Goal: Find specific page/section: Find specific page/section

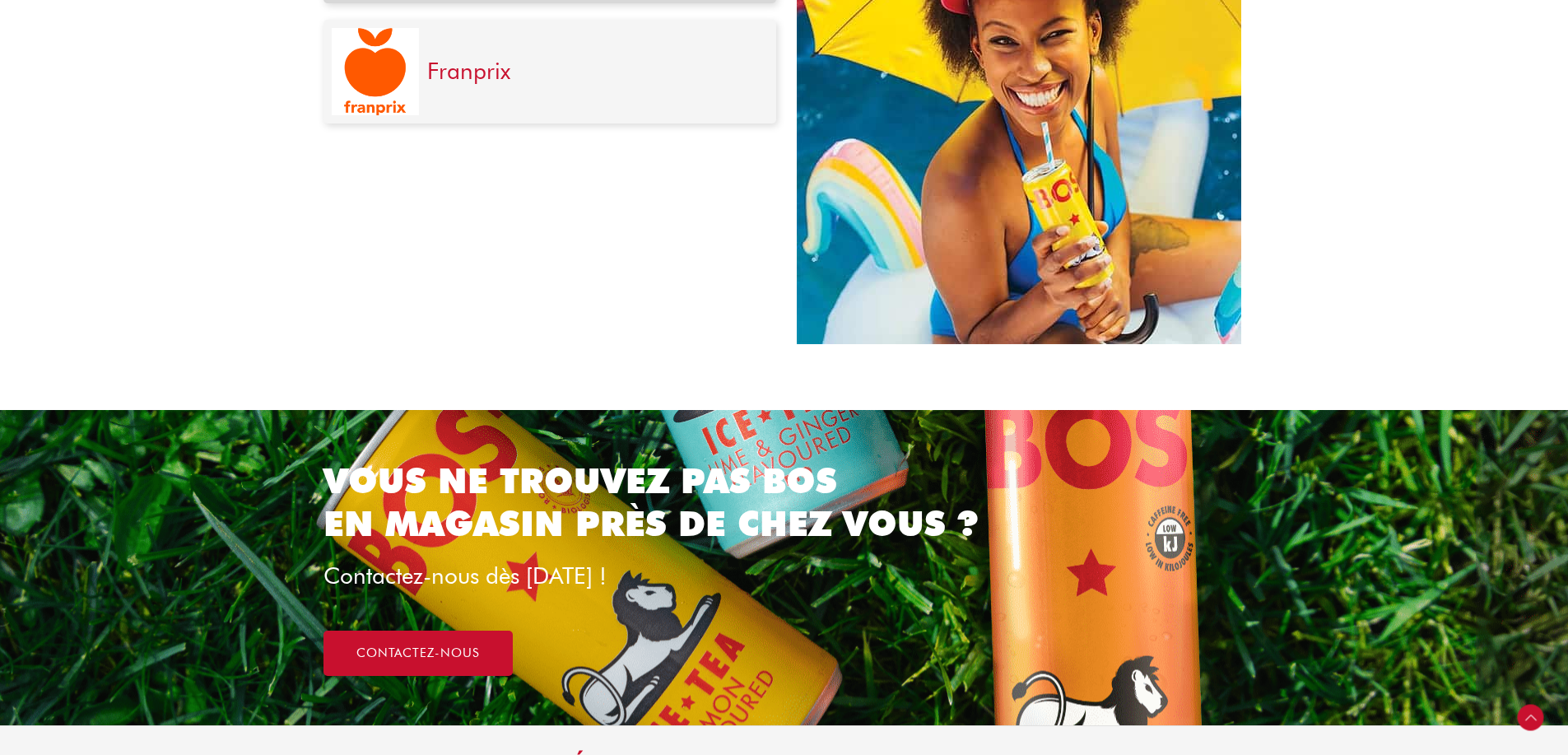
scroll to position [412, 0]
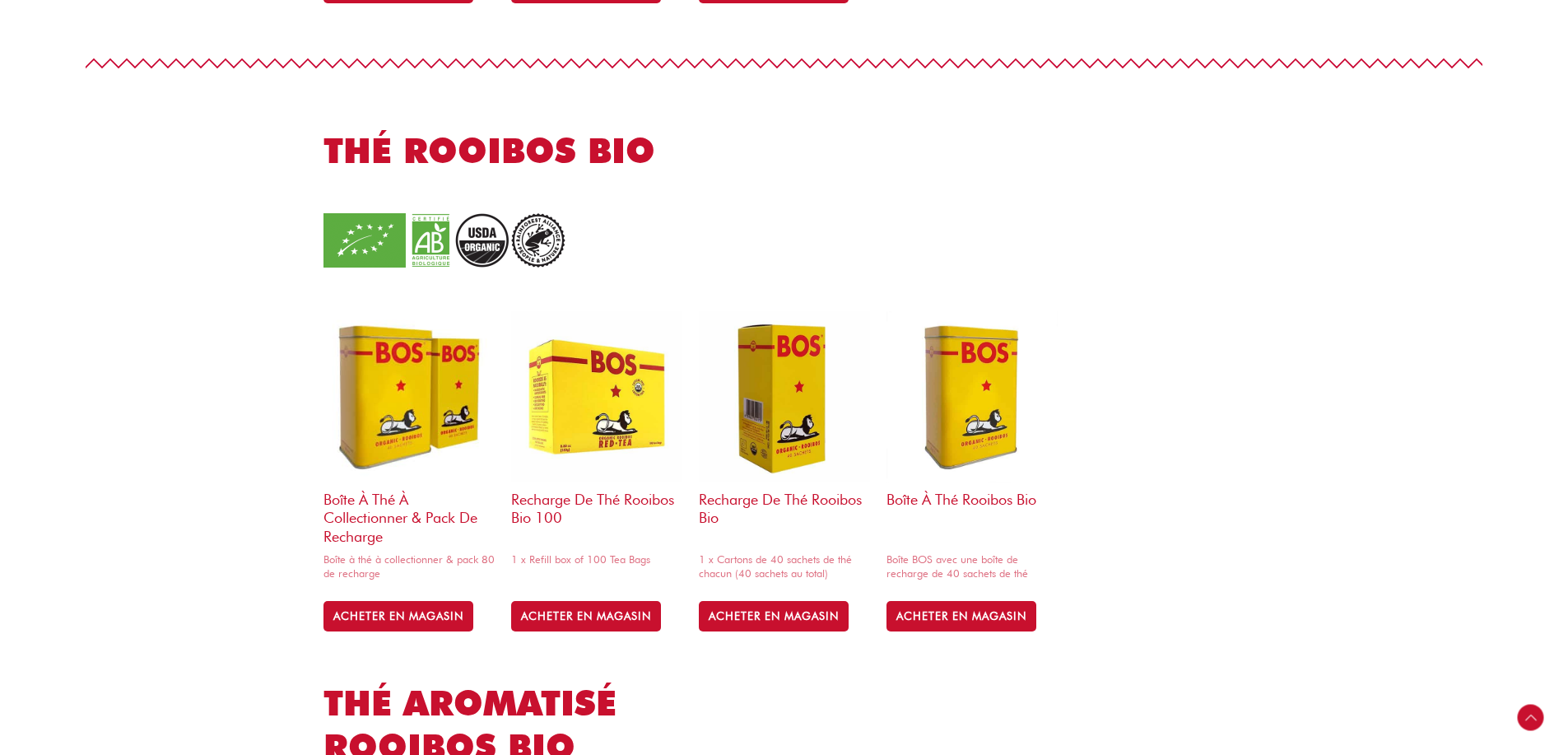
scroll to position [1065, 0]
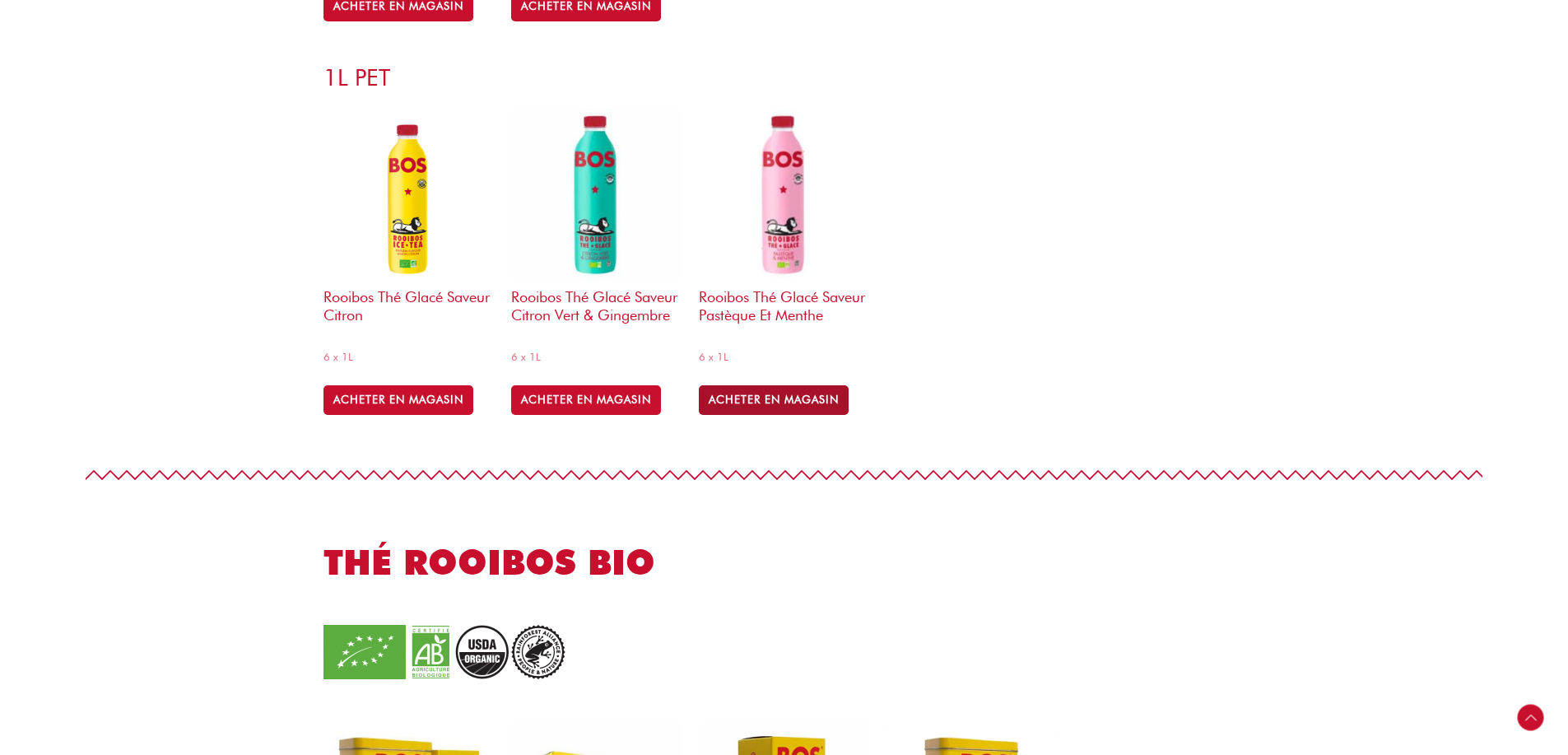
click at [775, 385] on link "ACHETER EN MAGASIN" at bounding box center [773, 400] width 150 height 29
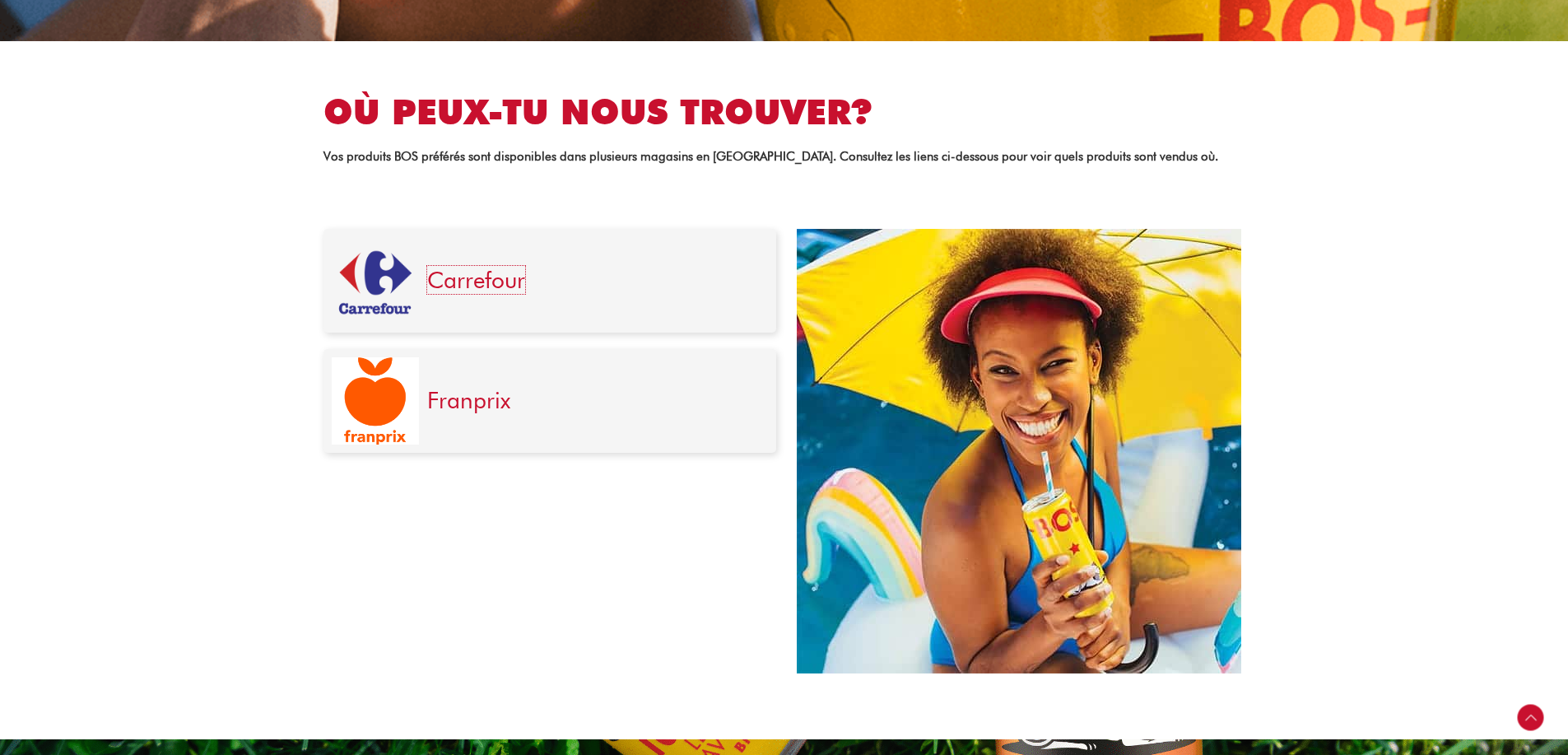
click at [517, 272] on link "Carrefour" at bounding box center [476, 279] width 98 height 28
